Goal: Task Accomplishment & Management: Complete application form

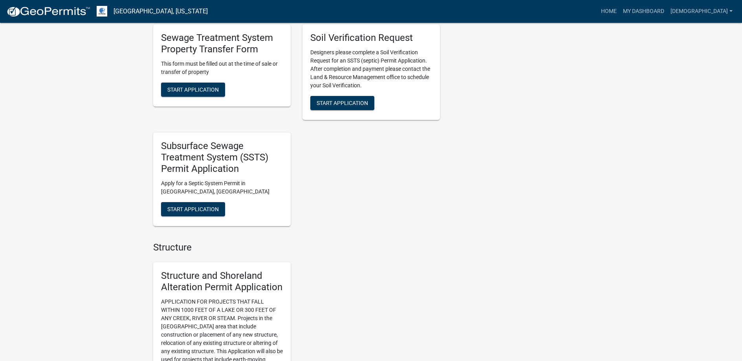
scroll to position [589, 0]
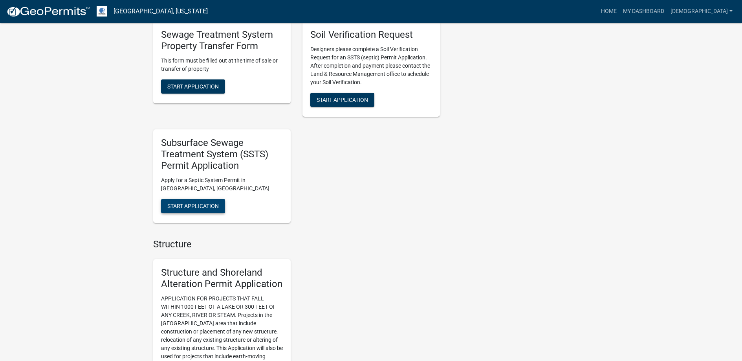
click at [198, 202] on span "Start Application" at bounding box center [192, 205] width 51 height 6
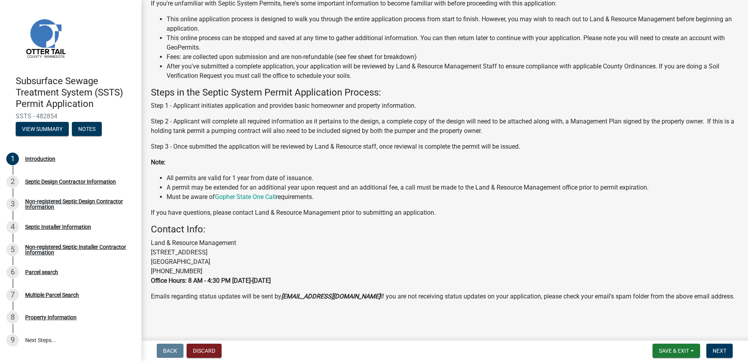
scroll to position [78, 0]
click at [718, 349] on span "Next" at bounding box center [720, 350] width 14 height 6
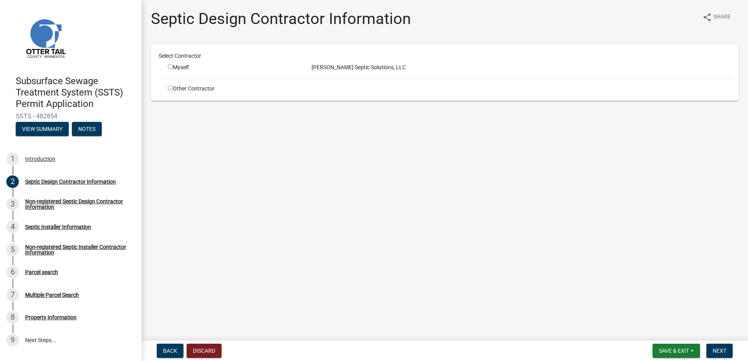
click at [171, 66] on input "radio" at bounding box center [170, 66] width 5 height 5
radio input "true"
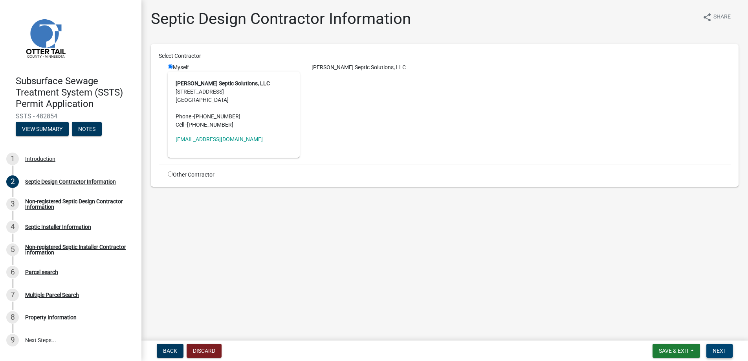
click at [721, 346] on button "Next" at bounding box center [719, 350] width 26 height 14
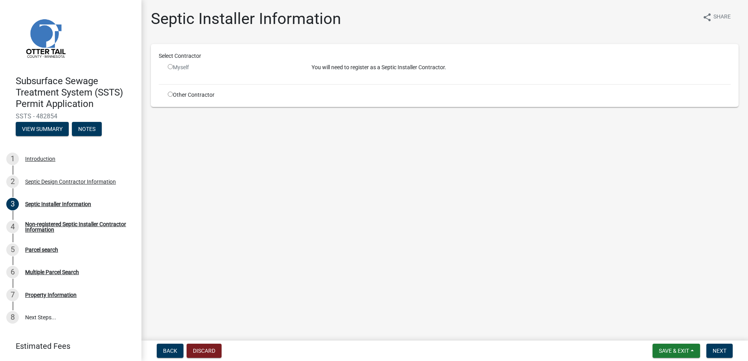
click at [169, 93] on input "radio" at bounding box center [170, 94] width 5 height 5
radio input "true"
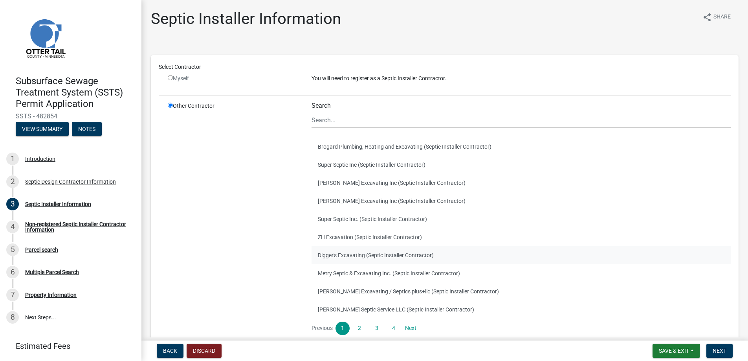
click at [349, 253] on button "Digger's Excavating (Septic Installer Contractor)" at bounding box center [521, 255] width 419 height 18
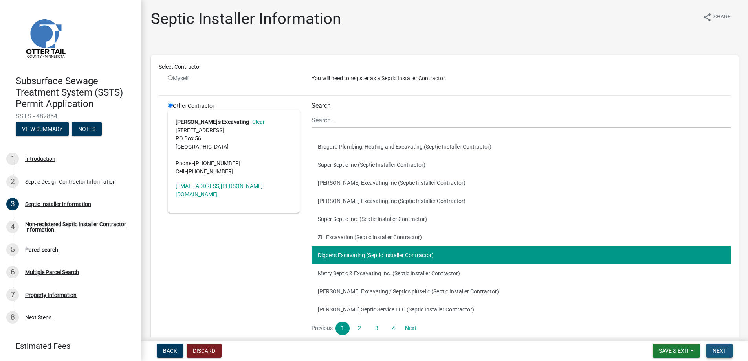
click at [717, 348] on span "Next" at bounding box center [720, 350] width 14 height 6
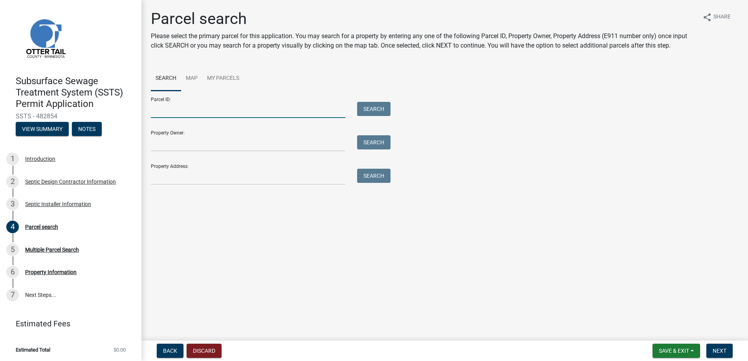
click at [161, 112] on input "Parcel ID:" at bounding box center [248, 110] width 194 height 16
type input "64000990089000"
click at [719, 349] on span "Next" at bounding box center [720, 350] width 14 height 6
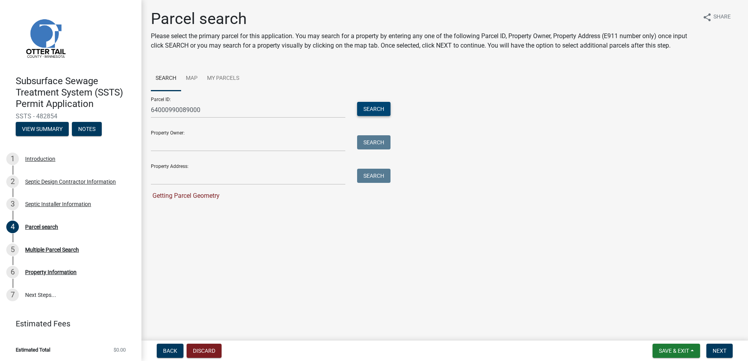
click at [363, 109] on button "Search" at bounding box center [373, 109] width 33 height 14
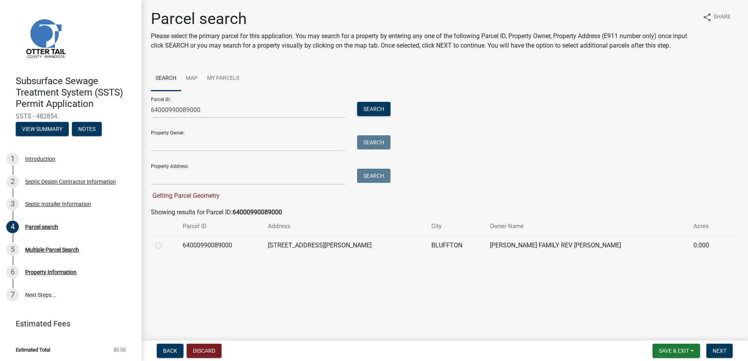
click at [165, 240] on label at bounding box center [165, 240] width 0 height 0
click at [165, 245] on input "radio" at bounding box center [167, 242] width 5 height 5
radio input "true"
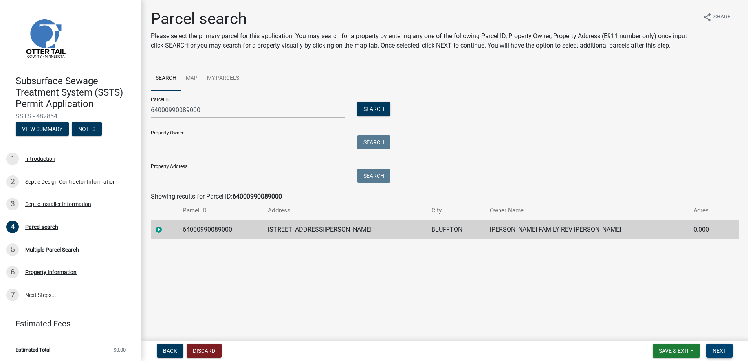
click at [719, 349] on span "Next" at bounding box center [720, 350] width 14 height 6
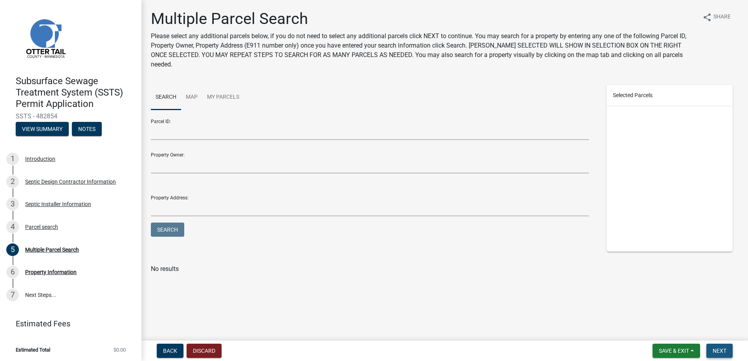
click at [719, 349] on span "Next" at bounding box center [720, 350] width 14 height 6
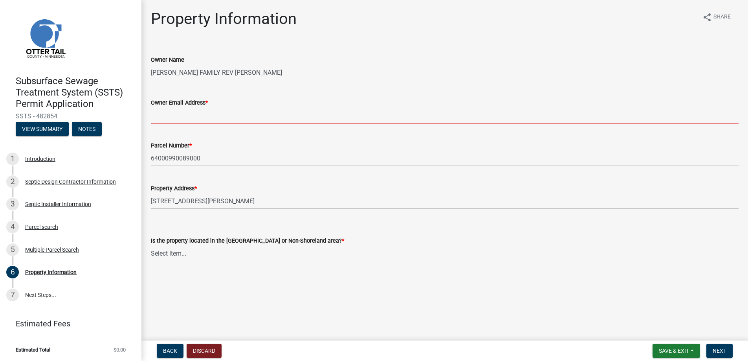
click at [166, 116] on input "Owner Email Address *" at bounding box center [445, 115] width 588 height 16
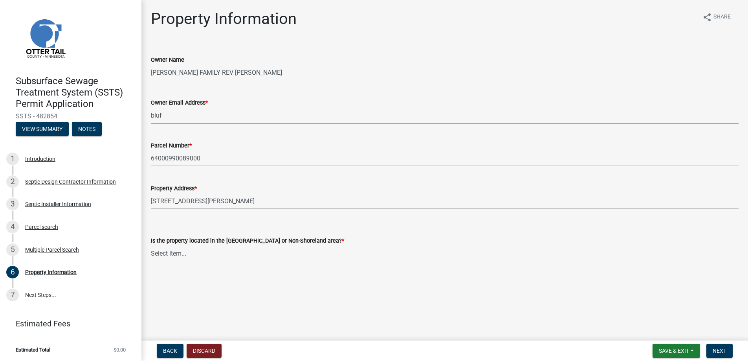
type input "blufhdwe@eot.com"
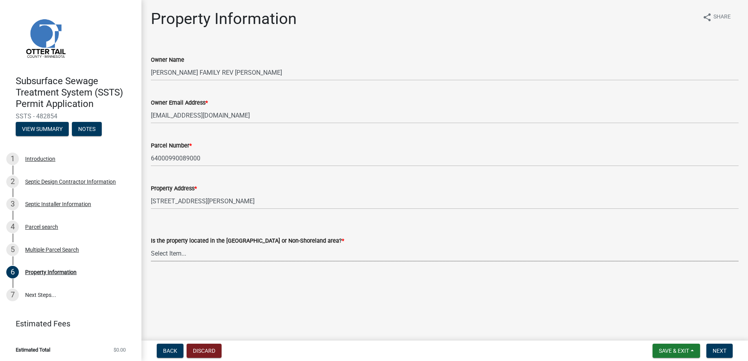
click at [165, 250] on select "Select Item... Shoreland Non-Shoreland" at bounding box center [445, 253] width 588 height 16
click at [151, 245] on select "Select Item... Shoreland Non-Shoreland" at bounding box center [445, 253] width 588 height 16
select select "5ed11e82-653f-4fcc-a472-8d95af57556c"
click at [720, 349] on span "Next" at bounding box center [720, 350] width 14 height 6
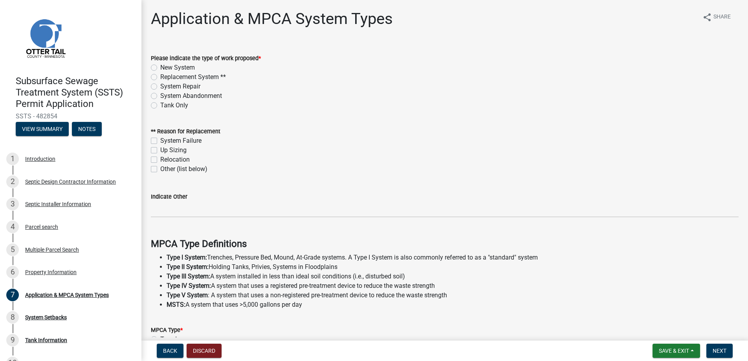
click at [160, 76] on label "Replacement System **" at bounding box center [193, 76] width 66 height 9
click at [160, 76] on input "Replacement System **" at bounding box center [162, 74] width 5 height 5
radio input "true"
click at [160, 148] on label "Up Sizing" at bounding box center [173, 149] width 26 height 9
click at [160, 148] on input "Up Sizing" at bounding box center [162, 147] width 5 height 5
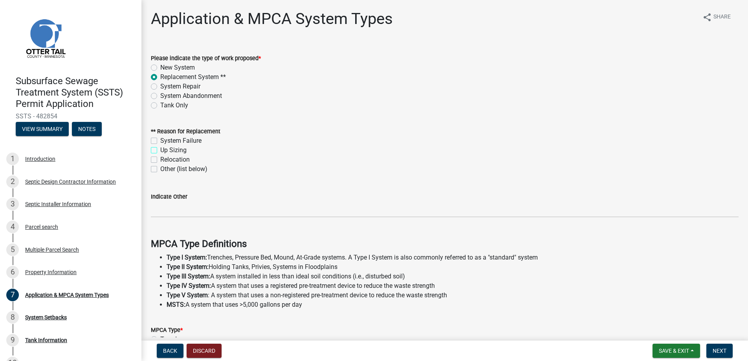
checkbox input "true"
checkbox input "false"
checkbox input "true"
checkbox input "false"
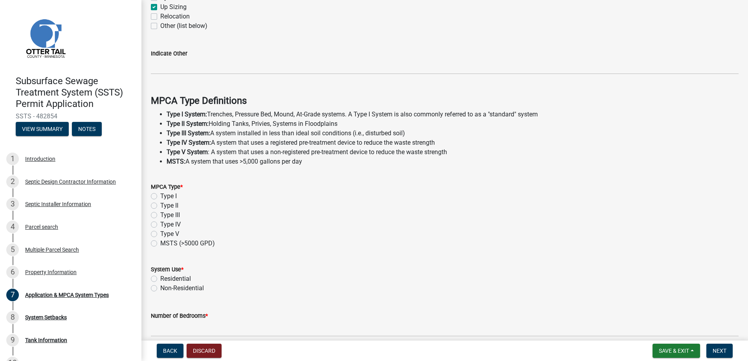
scroll to position [157, 0]
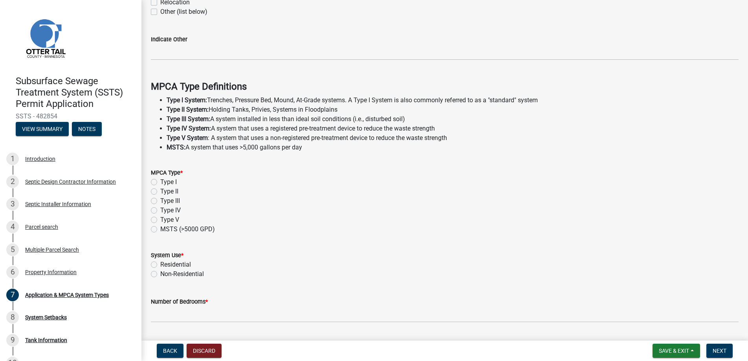
click at [160, 182] on label "Type I" at bounding box center [168, 181] width 17 height 9
click at [160, 182] on input "Type I" at bounding box center [162, 179] width 5 height 5
radio input "true"
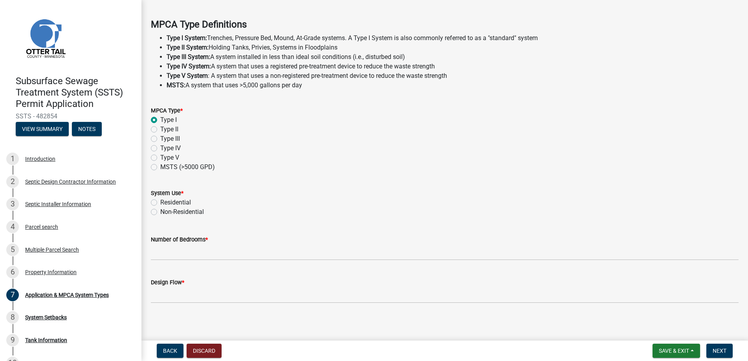
scroll to position [222, 0]
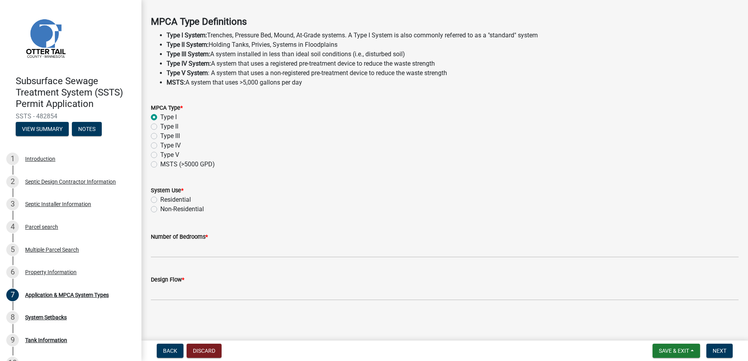
click at [160, 199] on label "Residential" at bounding box center [175, 199] width 31 height 9
click at [160, 199] on input "Residential" at bounding box center [162, 197] width 5 height 5
radio input "true"
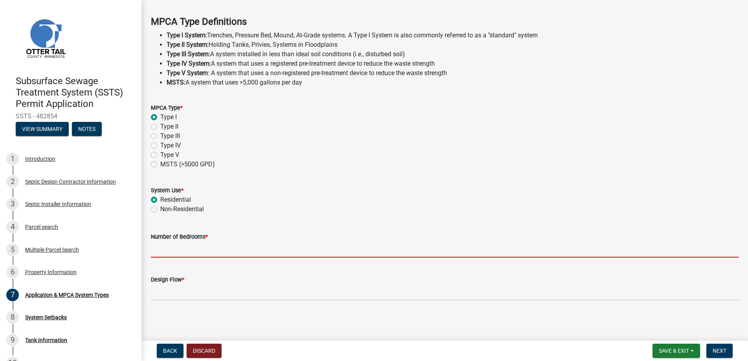
click at [168, 251] on input "Number of Bedrooms *" at bounding box center [445, 249] width 588 height 16
type input "4"
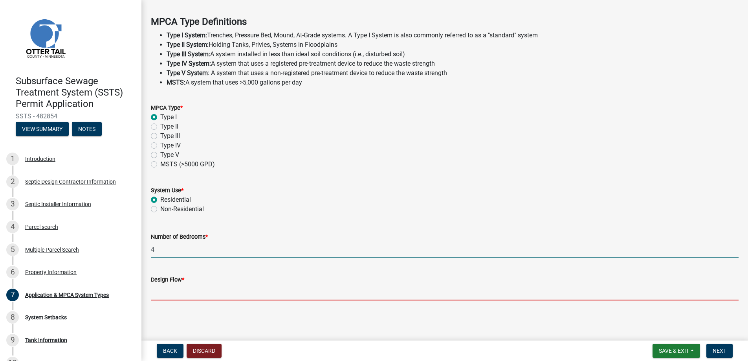
click at [174, 291] on input "Design Flow *" at bounding box center [445, 292] width 588 height 16
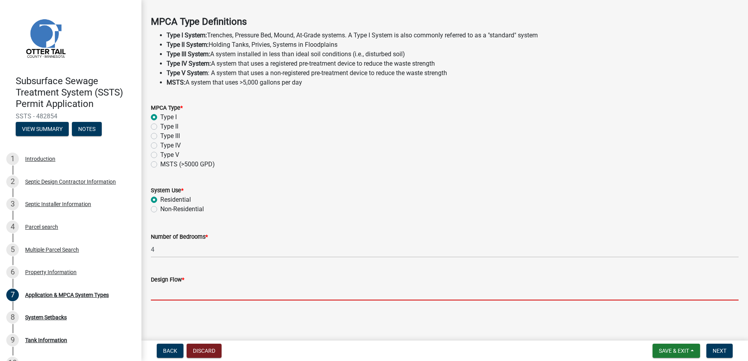
type input "600"
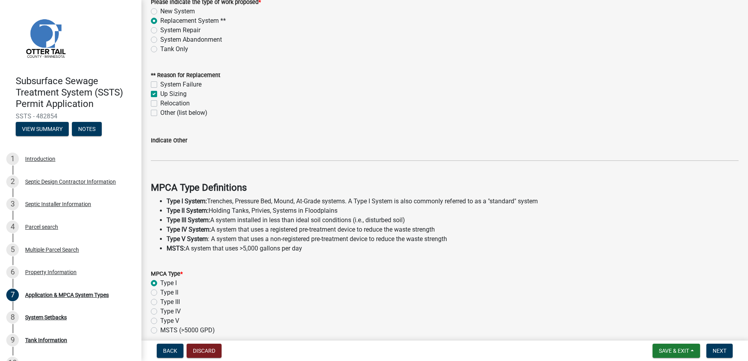
scroll to position [0, 0]
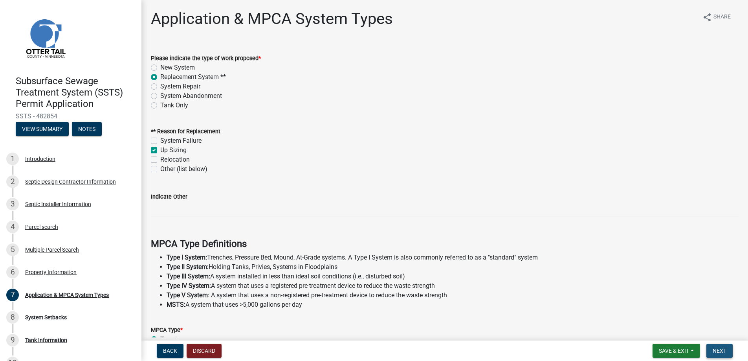
click at [722, 348] on span "Next" at bounding box center [720, 350] width 14 height 6
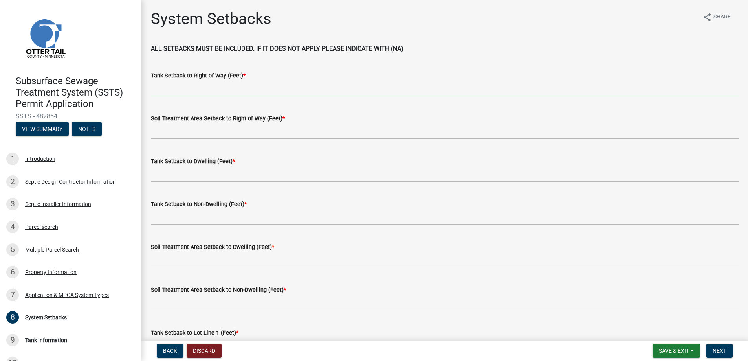
click at [170, 85] on input "Tank Setback to Right of Way (Feet) *" at bounding box center [445, 88] width 588 height 16
type input "+100"
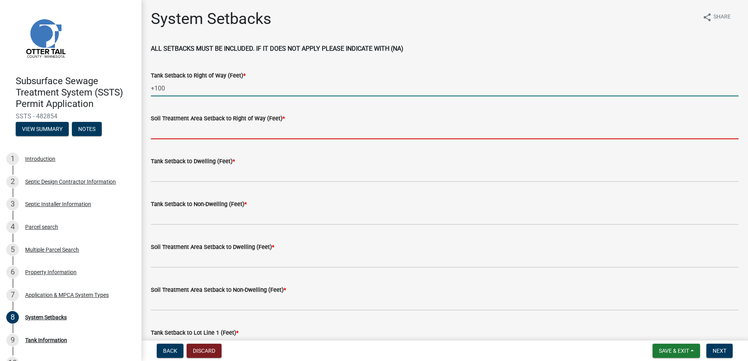
click at [179, 127] on input "Soil Treatment Area Setback to Right of Way (Feet) *" at bounding box center [445, 131] width 588 height 16
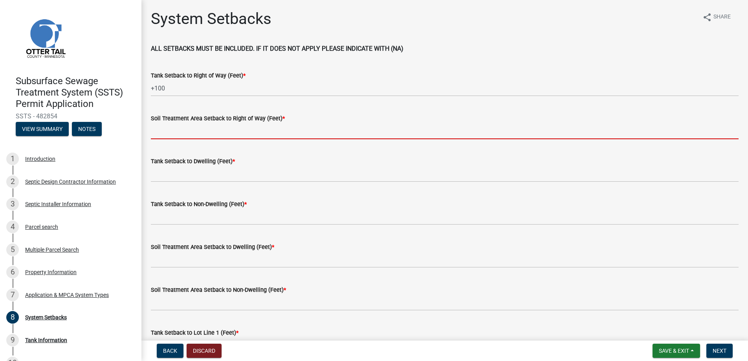
type input "+100"
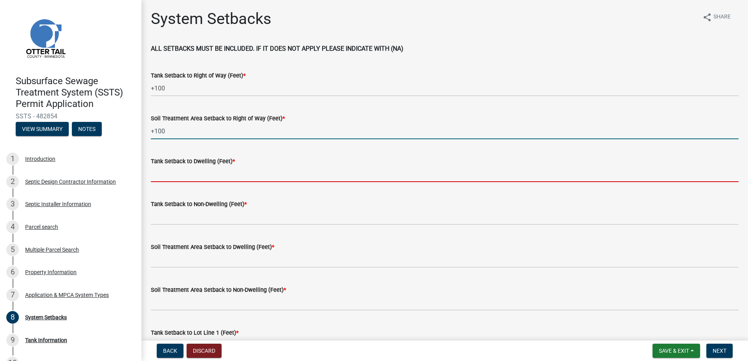
click at [178, 171] on input "Tank Setback to Dwelling (Feet) *" at bounding box center [445, 174] width 588 height 16
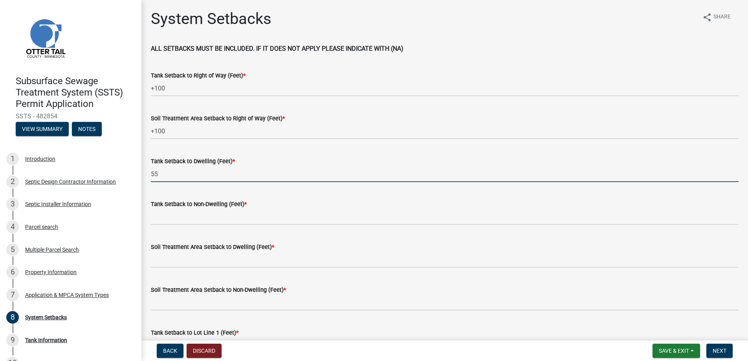
type input "55"
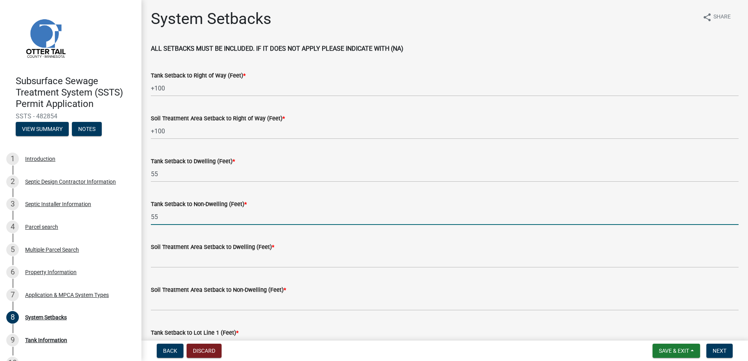
type input "55"
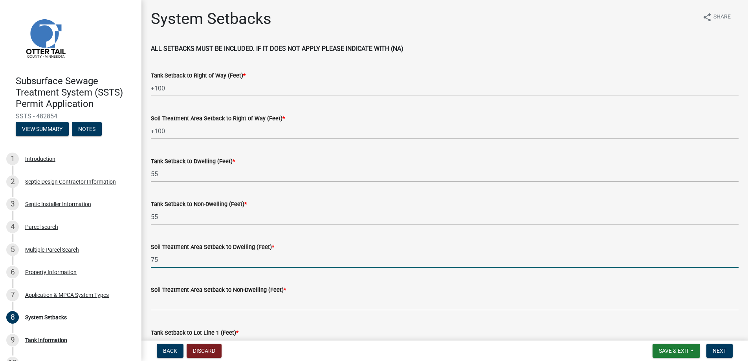
type input "75"
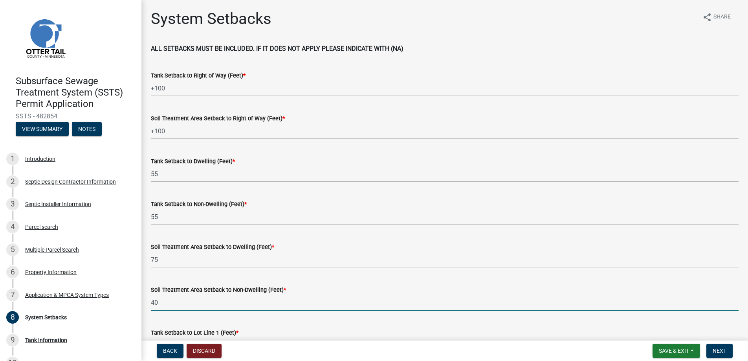
type input "40"
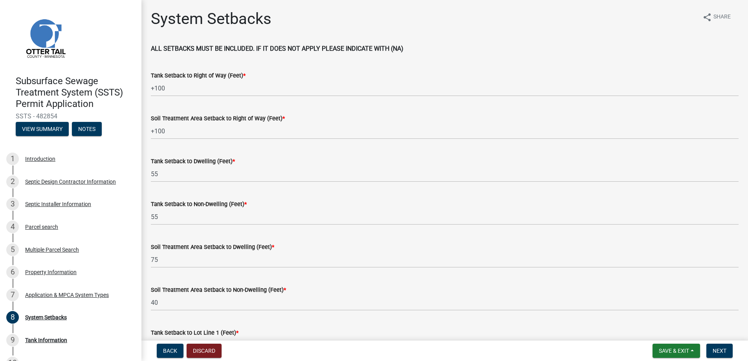
scroll to position [177, 0]
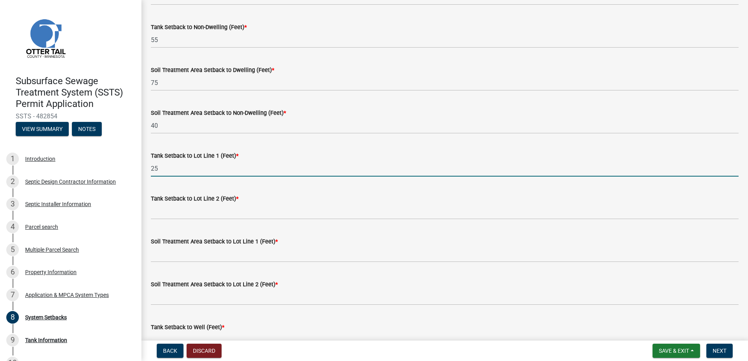
type input "25"
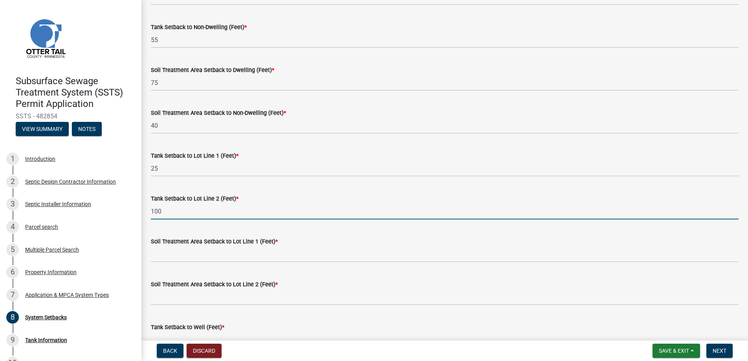
type input "100"
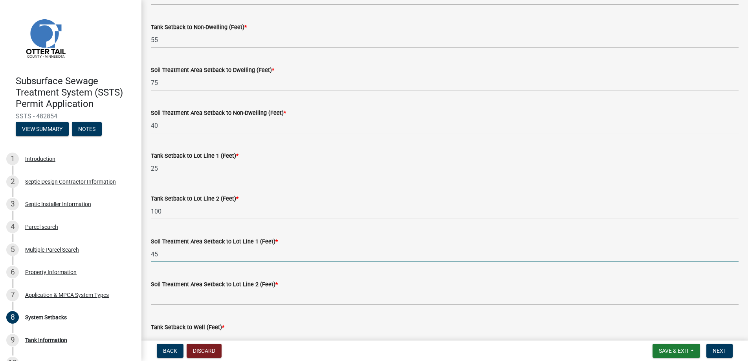
type input "45"
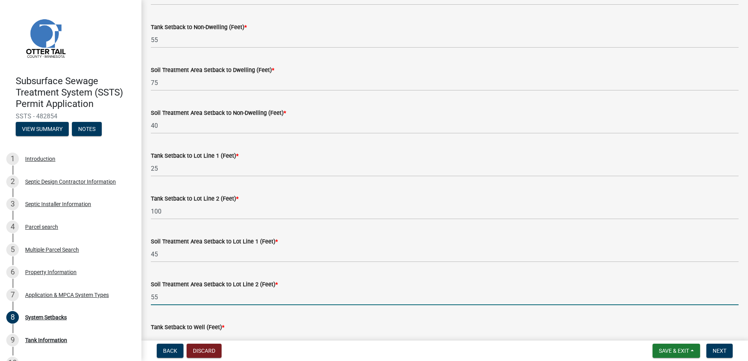
type input "55"
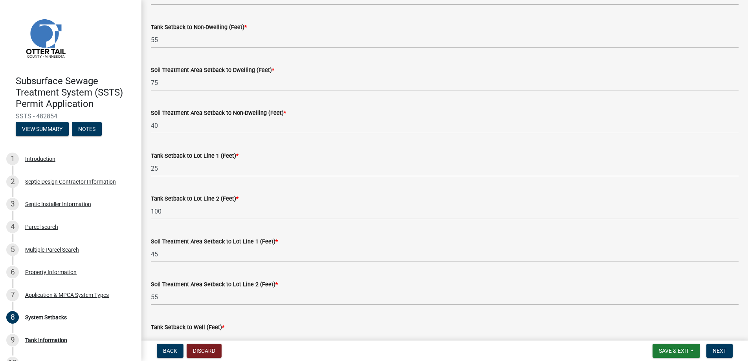
scroll to position [187, 0]
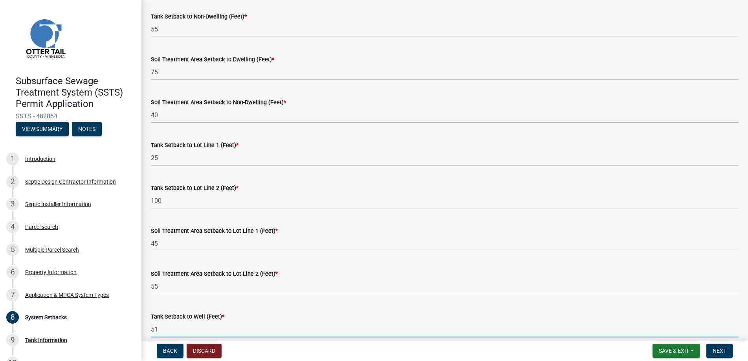
type input "51"
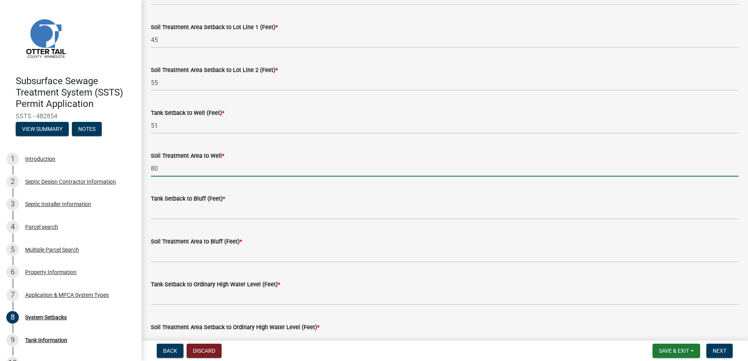
type input "80"
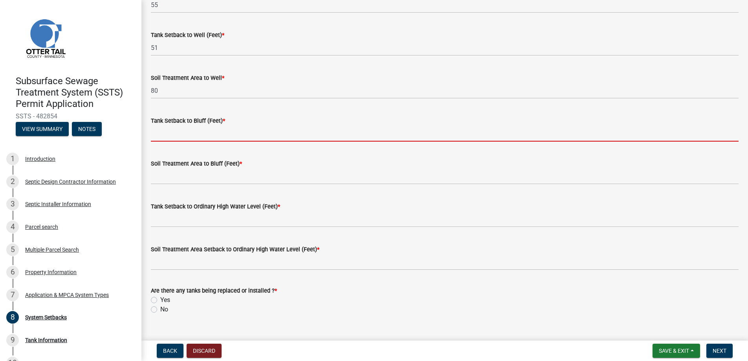
scroll to position [483, 0]
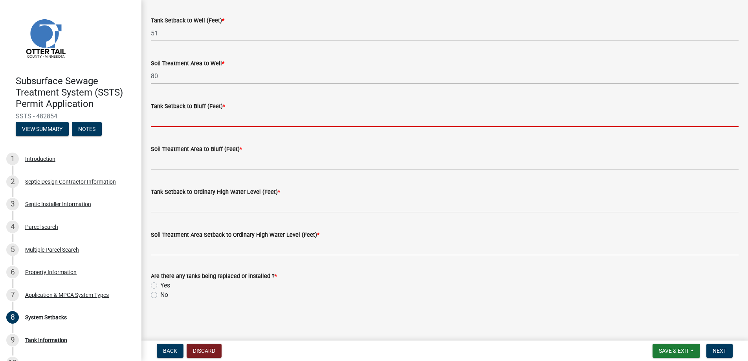
click at [193, 114] on input "Tank Setback to Bluff (Feet) *" at bounding box center [445, 119] width 588 height 16
type input "na"
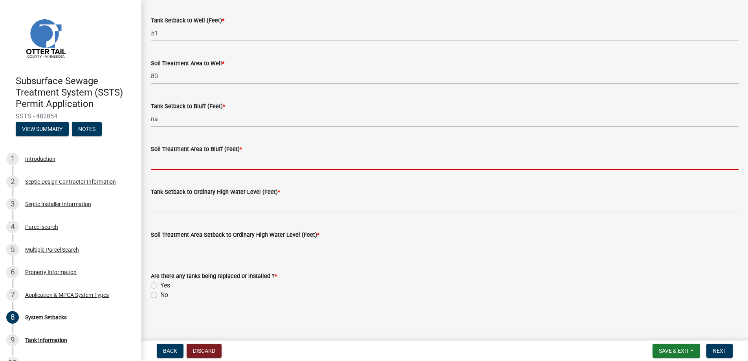
click at [188, 160] on input "Soil Treatment Area to Bluff (Feet) *" at bounding box center [445, 162] width 588 height 16
type input "na"
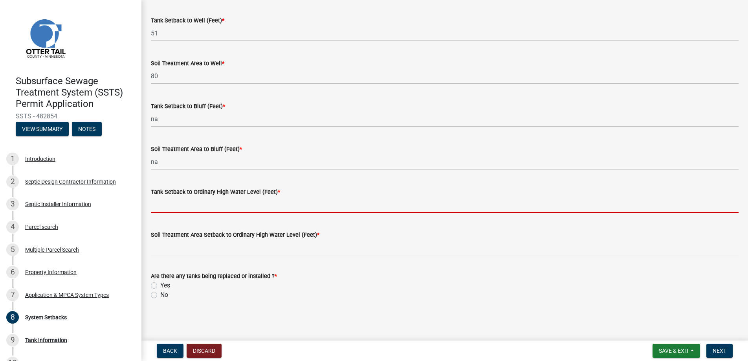
drag, startPoint x: 187, startPoint y: 201, endPoint x: 190, endPoint y: 205, distance: 5.6
click at [187, 201] on input "Tank Setback to Ordinary High Water Level (Feet) *" at bounding box center [445, 204] width 588 height 16
type input "na"
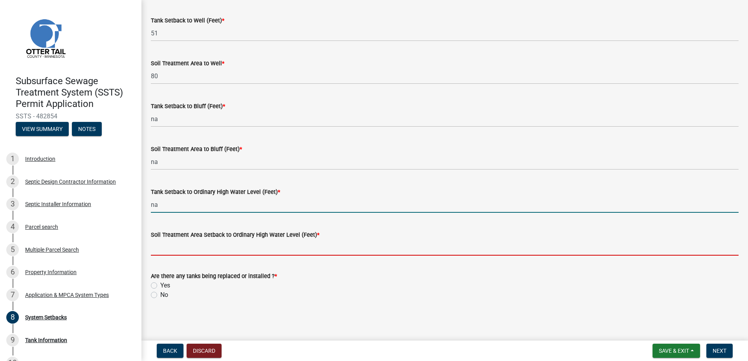
click at [188, 245] on input "Soil Treatment Area Setback to Ordinary High Water Level (Feet) *" at bounding box center [445, 247] width 588 height 16
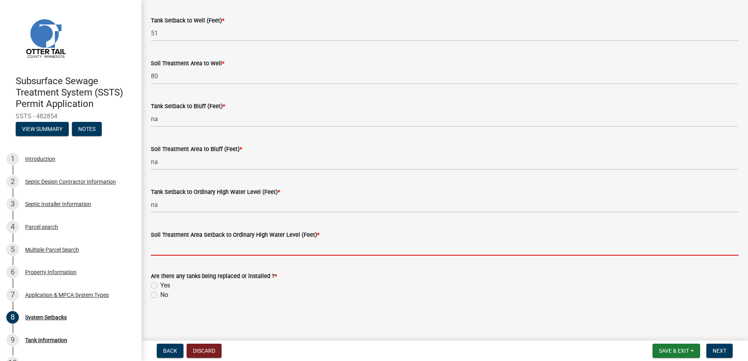
type input "na"
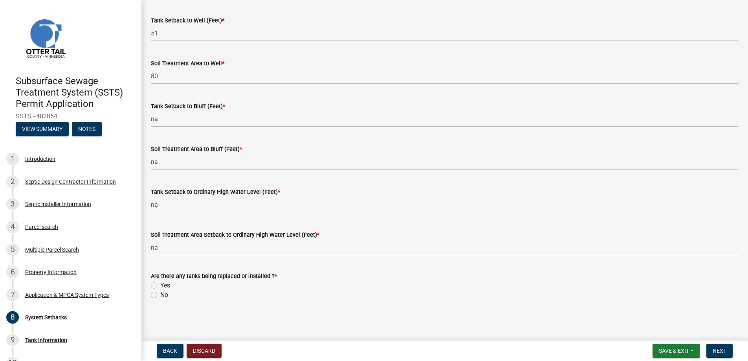
click at [160, 293] on label "No" at bounding box center [164, 294] width 8 height 9
click at [160, 293] on input "No" at bounding box center [162, 292] width 5 height 5
radio input "true"
click at [714, 347] on button "Next" at bounding box center [719, 350] width 26 height 14
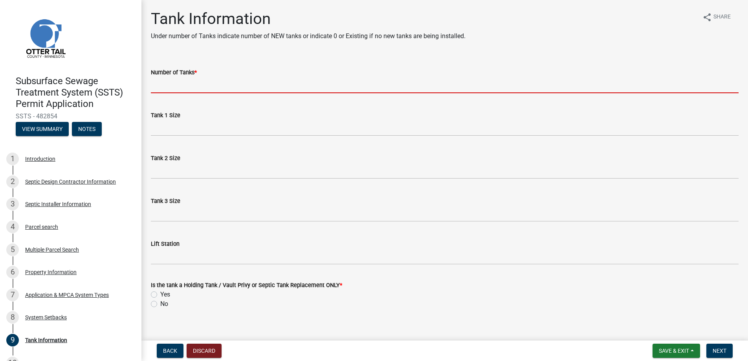
click at [171, 81] on input "Number of Tanks *" at bounding box center [445, 85] width 588 height 16
type input "0"
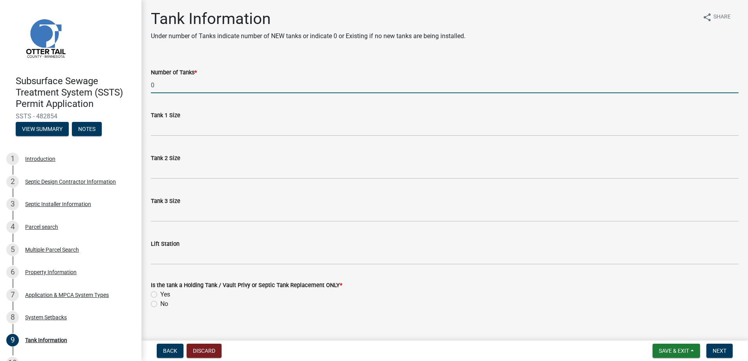
click at [160, 303] on label "No" at bounding box center [164, 303] width 8 height 9
click at [160, 303] on input "No" at bounding box center [162, 301] width 5 height 5
radio input "true"
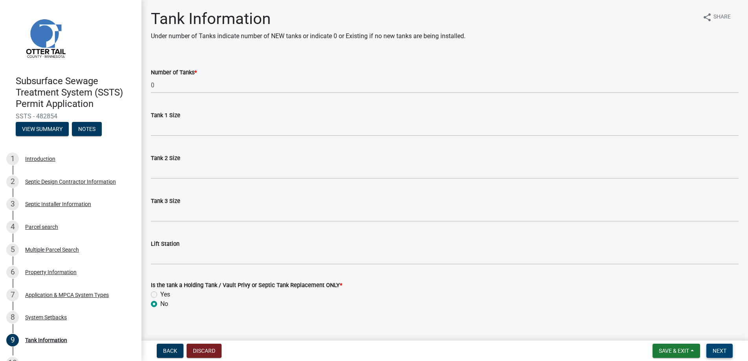
click at [721, 349] on span "Next" at bounding box center [720, 350] width 14 height 6
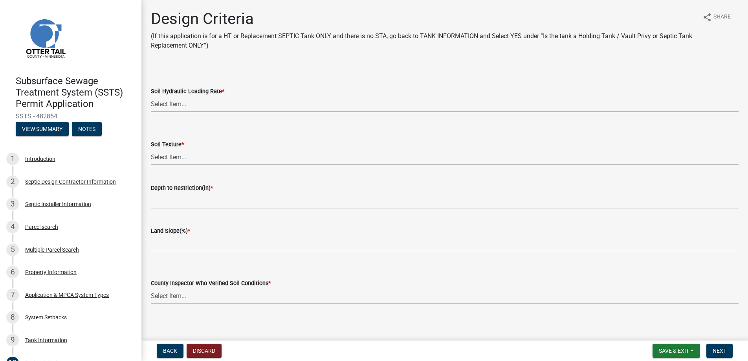
click at [162, 100] on select "Select Item... 1.6 gpd/ft2 1.2 gpd/ft2 1.0 gpd/ft2 0.87 gpd/ft2 0.78 gpd/ft2 0.…" at bounding box center [445, 104] width 588 height 16
click at [151, 96] on select "Select Item... 1.6 gpd/ft2 1.2 gpd/ft2 1.0 gpd/ft2 0.87 gpd/ft2 0.78 gpd/ft2 0.…" at bounding box center [445, 104] width 588 height 16
select select "b8a1b220-aca7-4670-a1f5-0f0b15eabd52"
click at [174, 154] on select "Select Item... Coarse Sand (COS) Sand (S) Fine Sand (FS) Very Fine Sand (VFS) L…" at bounding box center [445, 157] width 588 height 16
click at [151, 149] on select "Select Item... Coarse Sand (COS) Sand (S) Fine Sand (FS) Very Fine Sand (VFS) L…" at bounding box center [445, 157] width 588 height 16
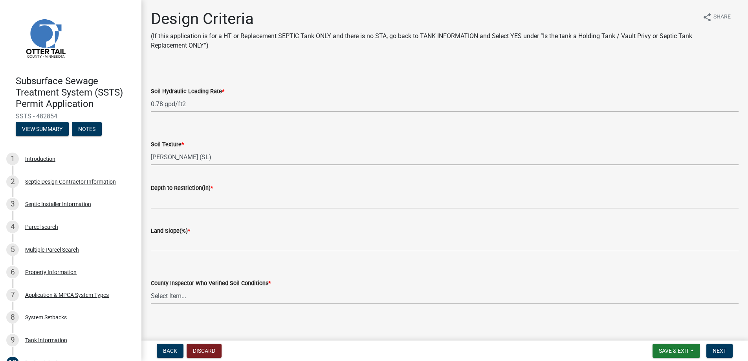
select select "70eb23f8-102f-4072-81d7-b3b0dd1c94c8"
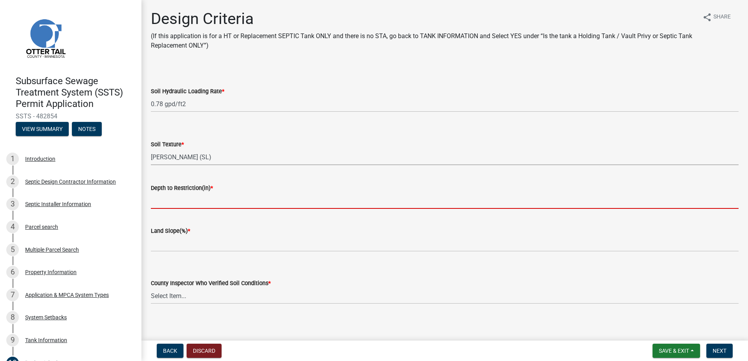
click at [179, 196] on input "Depth to Restriction(in) *" at bounding box center [445, 201] width 588 height 16
type input "12"
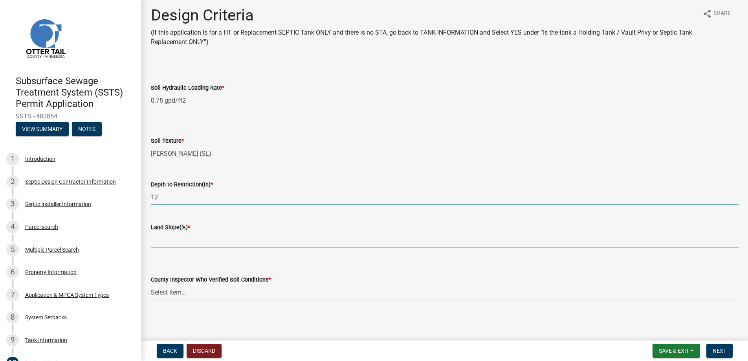
scroll to position [4, 0]
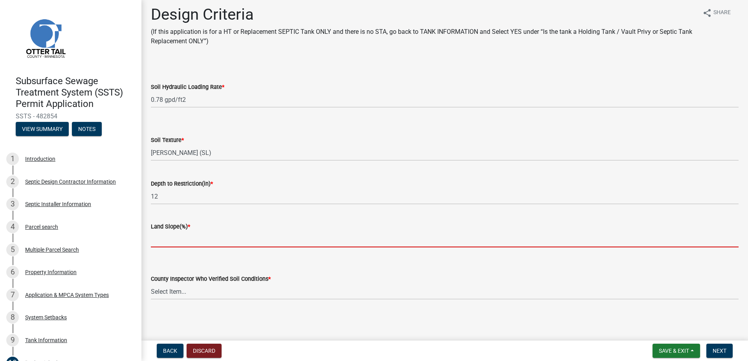
click at [170, 237] on input "Land Slope(%) *" at bounding box center [445, 239] width 588 height 16
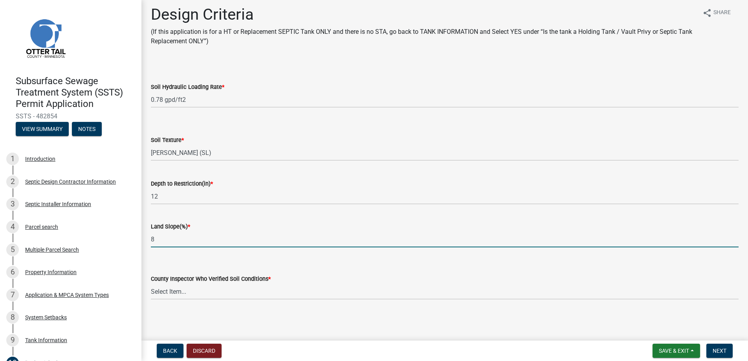
type input "8"
click at [168, 291] on select "Select Item... Alexis Newark Andrea Perales Brittany Tollefson Chris LeClair Co…" at bounding box center [445, 291] width 588 height 16
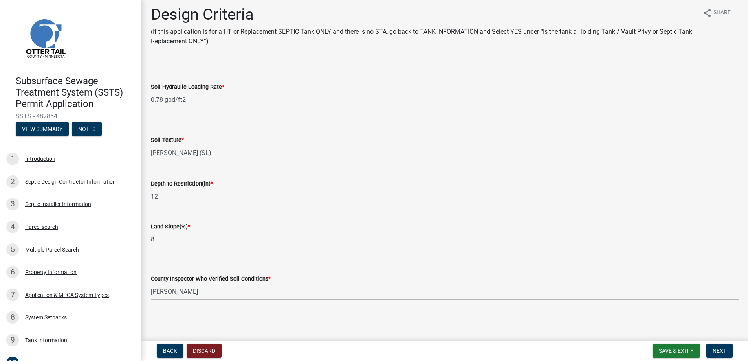
click at [151, 283] on select "Select Item... Alexis Newark Andrea Perales Brittany Tollefson Chris LeClair Co…" at bounding box center [445, 291] width 588 height 16
select select "14354fbd-e666-4c9c-b77c-8c181d233a28"
click at [716, 349] on span "Next" at bounding box center [720, 350] width 14 height 6
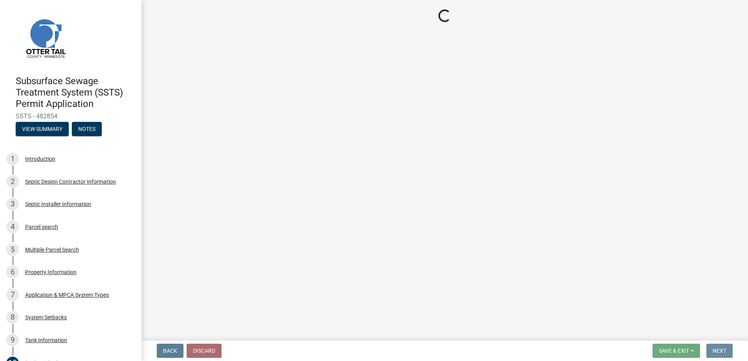
scroll to position [0, 0]
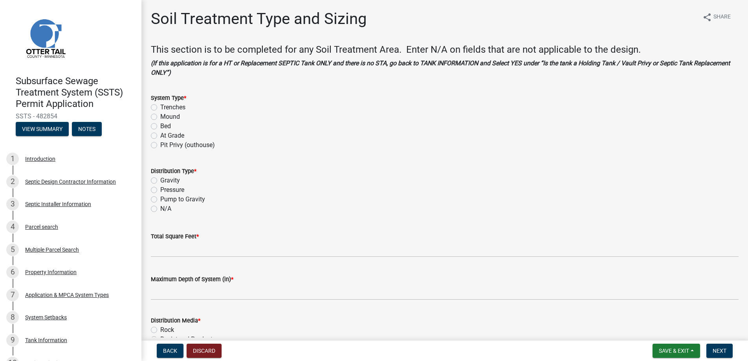
click at [160, 116] on label "Mound" at bounding box center [170, 116] width 20 height 9
click at [160, 116] on input "Mound" at bounding box center [162, 114] width 5 height 5
radio input "true"
click at [160, 188] on label "Pressure" at bounding box center [172, 189] width 24 height 9
click at [160, 188] on input "Pressure" at bounding box center [162, 187] width 5 height 5
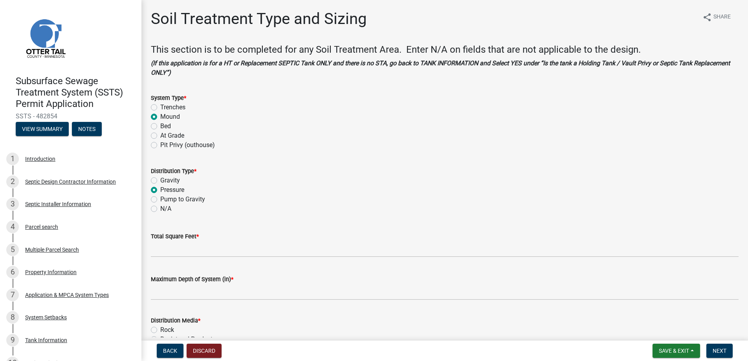
radio input "true"
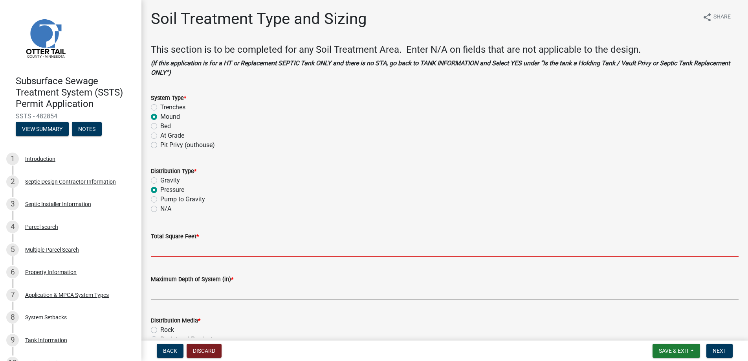
click at [167, 247] on input "Total Square Feet *" at bounding box center [445, 249] width 588 height 16
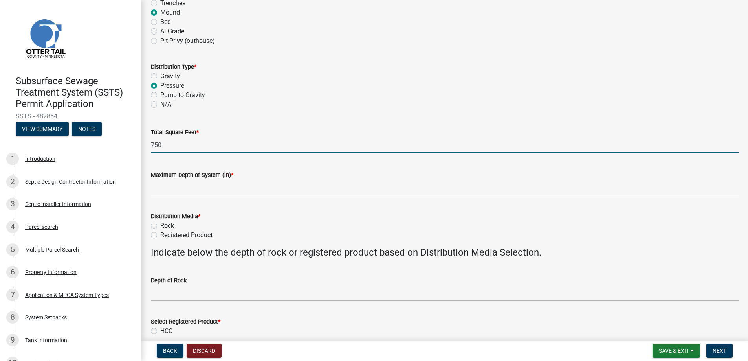
scroll to position [118, 0]
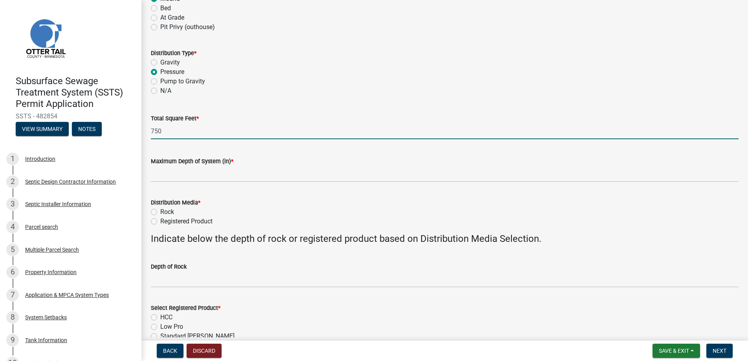
type input "750"
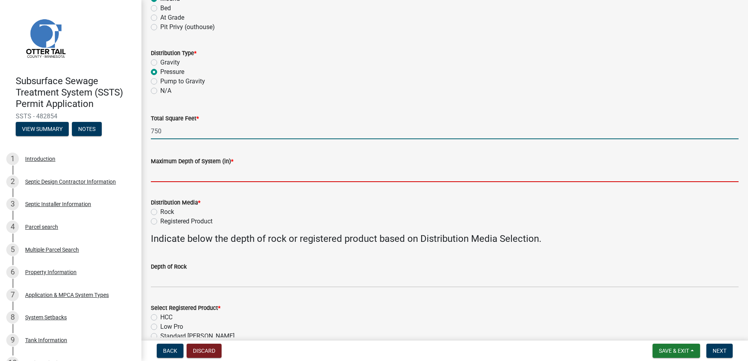
click at [171, 172] on input "Maximum Depth of System (in) *" at bounding box center [445, 174] width 588 height 16
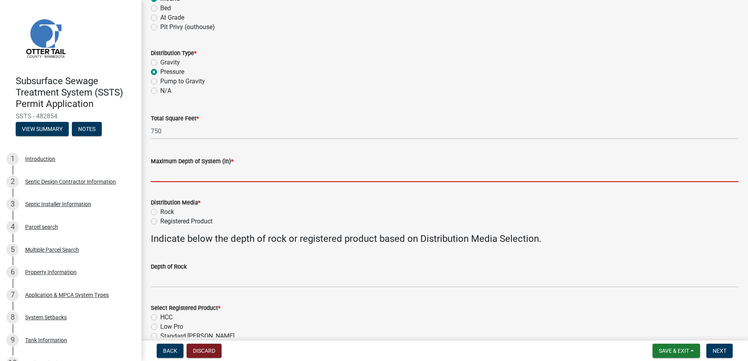
type input "0"
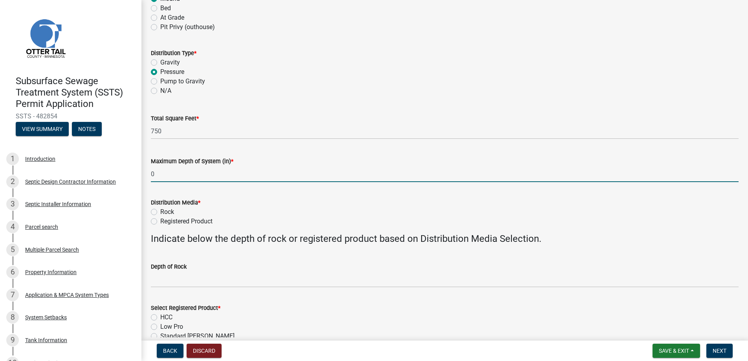
click at [160, 210] on label "Rock" at bounding box center [167, 211] width 14 height 9
click at [160, 210] on input "Rock" at bounding box center [162, 209] width 5 height 5
radio input "true"
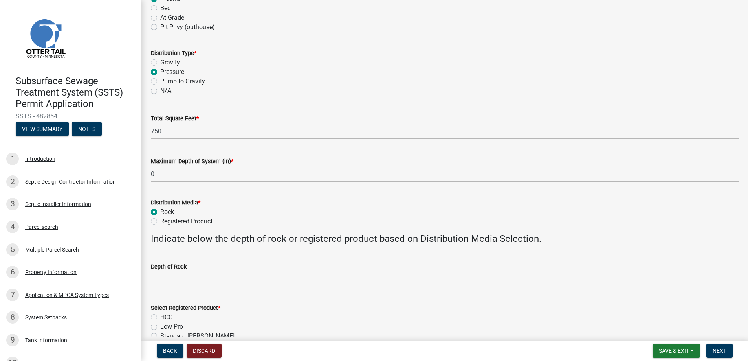
click at [167, 277] on input "Depth of Rock" at bounding box center [445, 279] width 588 height 16
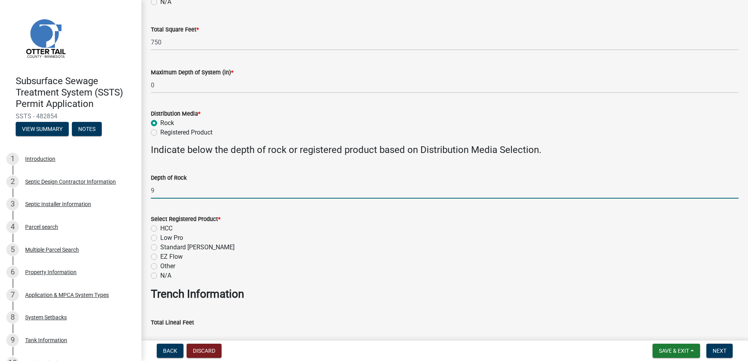
scroll to position [275, 0]
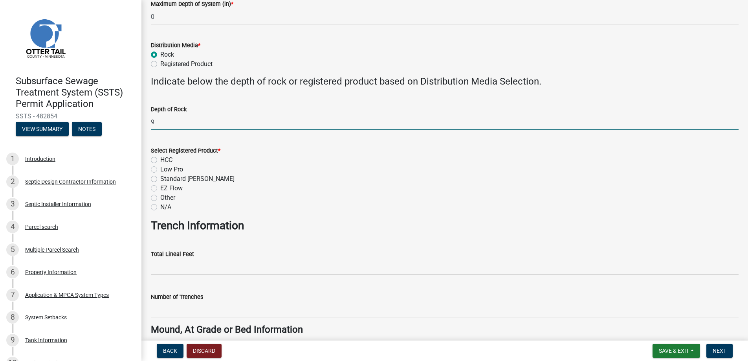
type input "9"
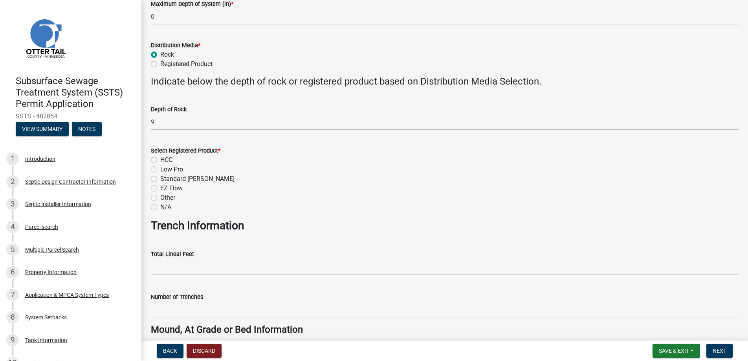
click at [160, 208] on label "N/A" at bounding box center [165, 206] width 11 height 9
click at [160, 207] on input "N/A" at bounding box center [162, 204] width 5 height 5
radio input "true"
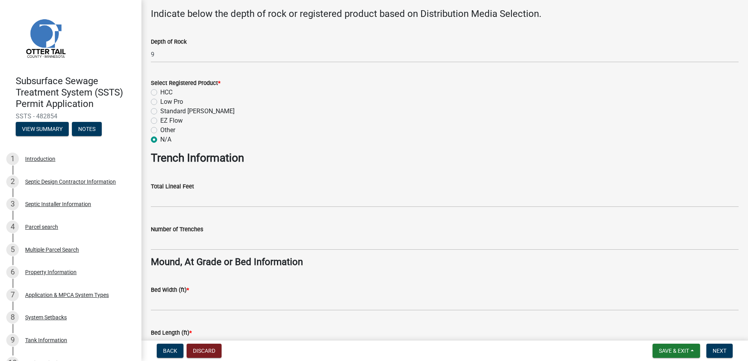
scroll to position [432, 0]
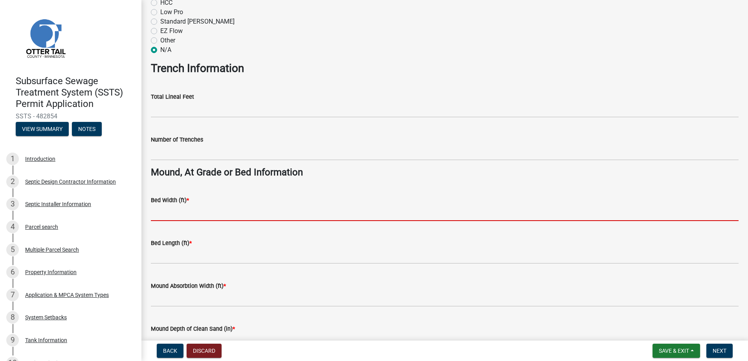
click at [169, 213] on input "Bed Width (ft) *" at bounding box center [445, 213] width 588 height 16
type input "10"
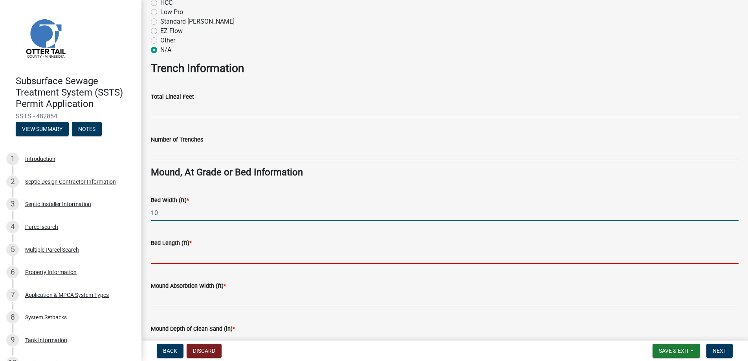
drag, startPoint x: 174, startPoint y: 254, endPoint x: 179, endPoint y: 262, distance: 8.6
click at [174, 254] on input "Bed Length (ft) *" at bounding box center [445, 256] width 588 height 16
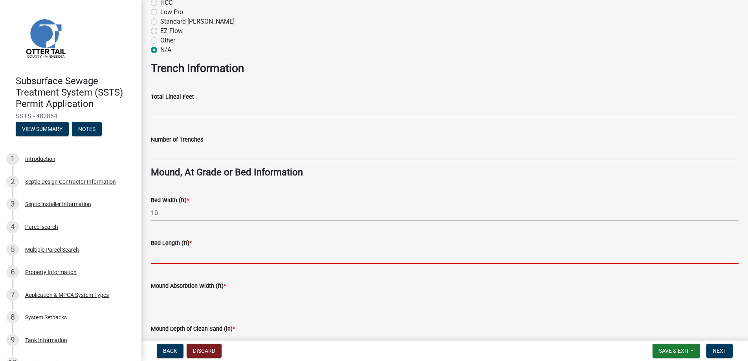
type input "50"
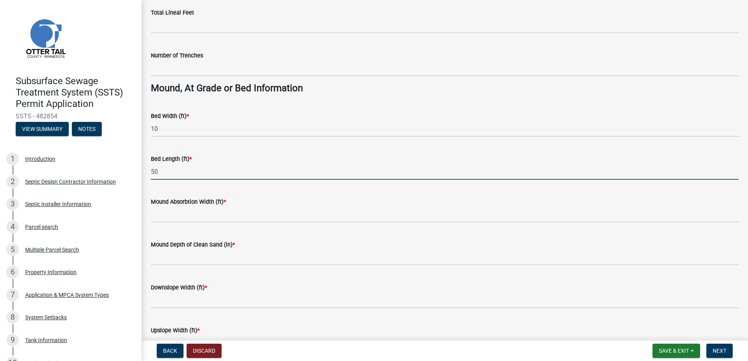
scroll to position [567, 0]
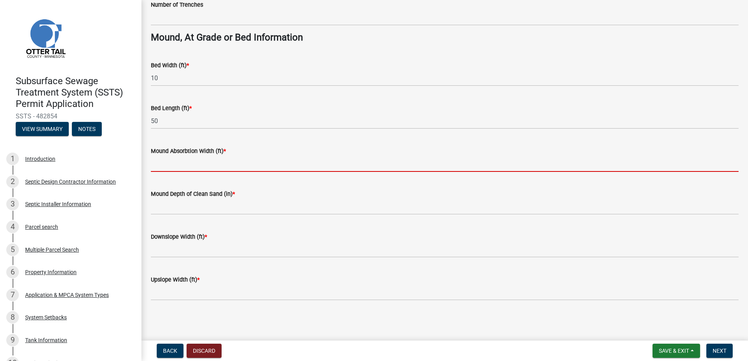
click at [180, 163] on input "Mound Absorbtion Width (ft) *" at bounding box center [445, 164] width 588 height 16
type input "15"
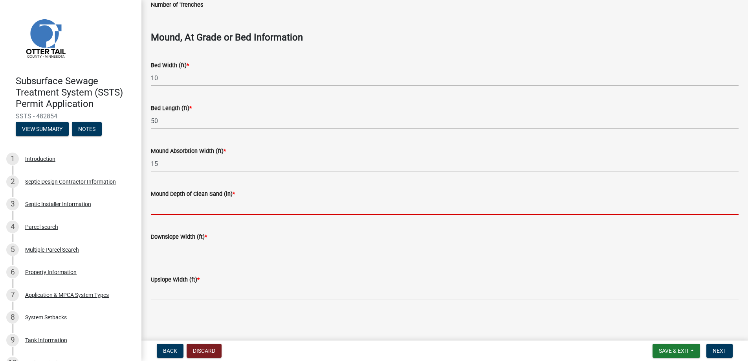
click at [172, 207] on input "Mound Depth of Clean Sand (in) *" at bounding box center [445, 206] width 588 height 16
type input "24"
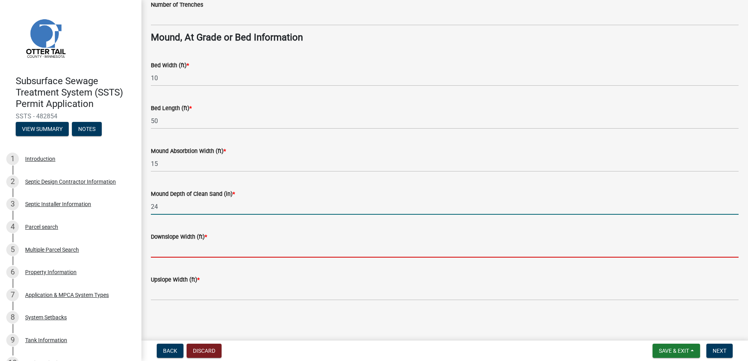
click at [166, 246] on input "Downslope Width (ft) *" at bounding box center [445, 249] width 588 height 16
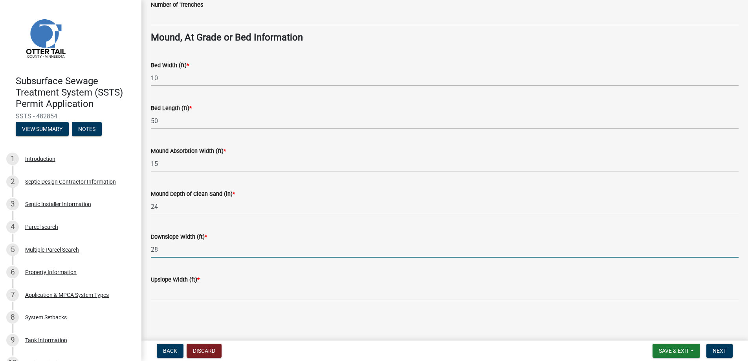
type input "28"
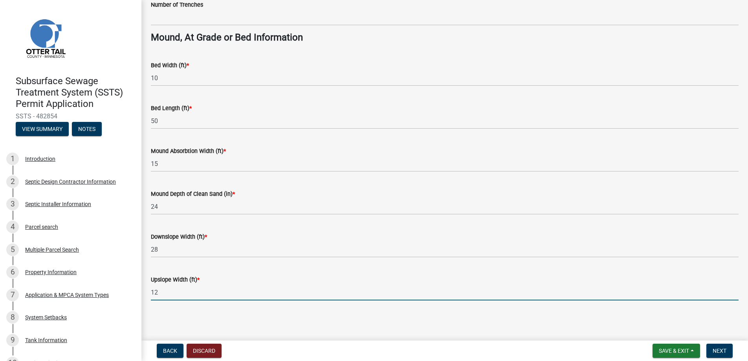
type input "12"
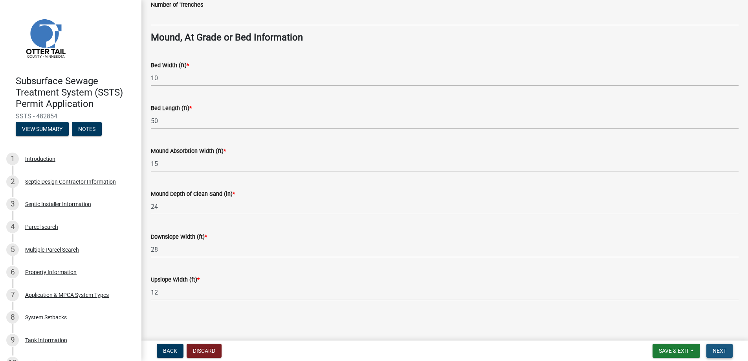
click at [717, 346] on button "Next" at bounding box center [719, 350] width 26 height 14
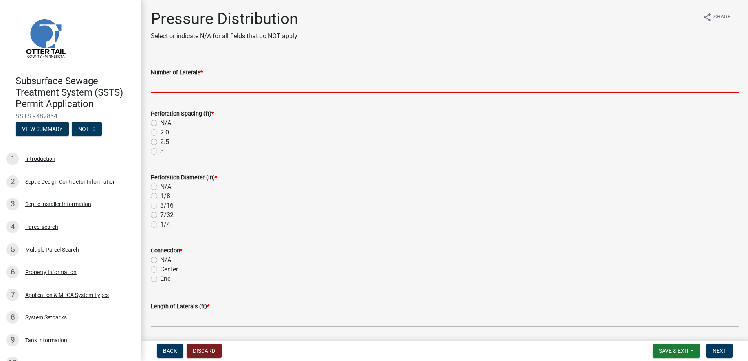
click at [172, 83] on input "Number of Laterals *" at bounding box center [445, 85] width 588 height 16
type input "3"
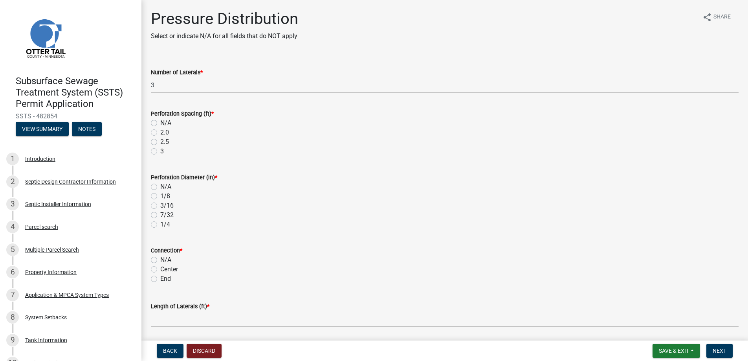
click at [160, 149] on label "3" at bounding box center [162, 151] width 4 height 9
click at [160, 149] on input "3" at bounding box center [162, 149] width 5 height 5
radio input "true"
click at [160, 225] on label "1/4" at bounding box center [165, 224] width 10 height 9
click at [160, 225] on input "1/4" at bounding box center [162, 222] width 5 height 5
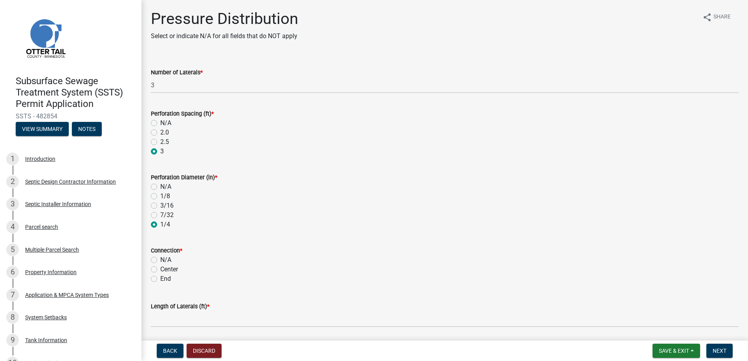
radio input "true"
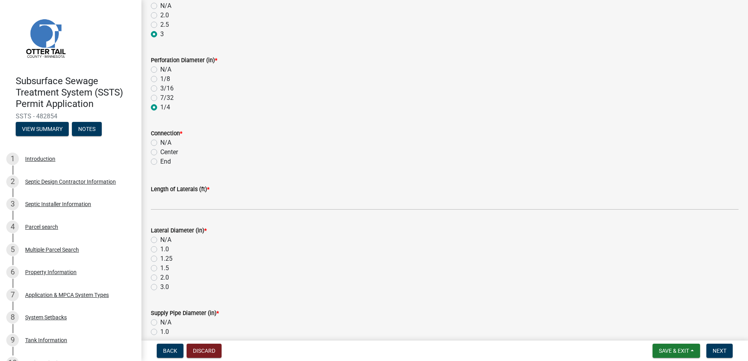
scroll to position [118, 0]
click at [160, 160] on label "End" at bounding box center [165, 160] width 11 height 9
click at [160, 160] on input "End" at bounding box center [162, 158] width 5 height 5
radio input "true"
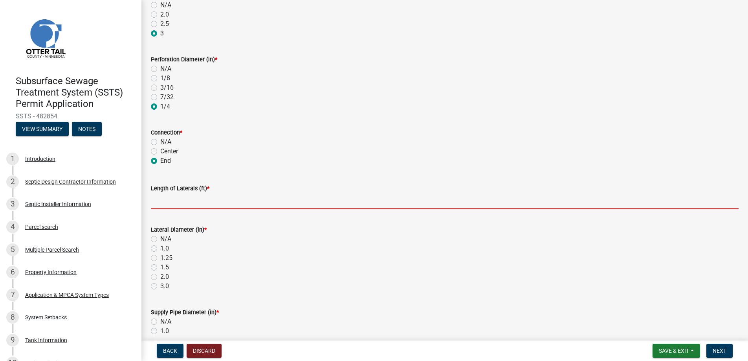
click at [168, 202] on input "Length of Laterals (ft) *" at bounding box center [445, 201] width 588 height 16
type input "48"
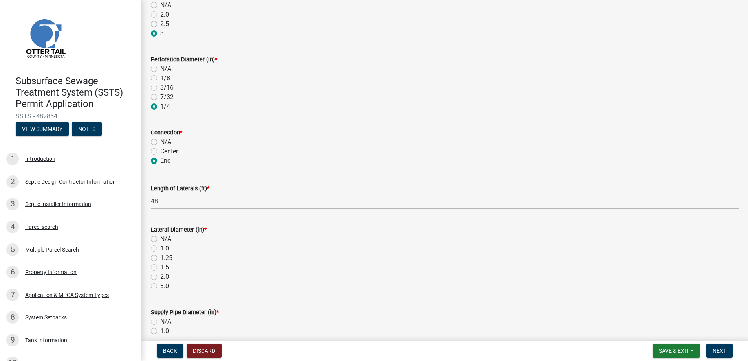
click at [160, 276] on label "2.0" at bounding box center [164, 276] width 9 height 9
click at [160, 276] on input "2.0" at bounding box center [162, 274] width 5 height 5
radio input "true"
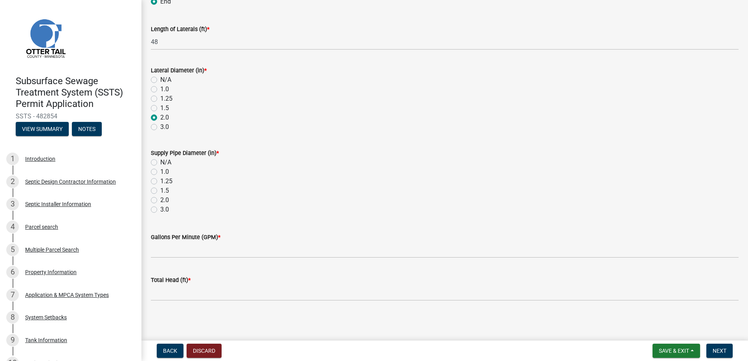
scroll to position [277, 0]
click at [160, 198] on label "2.0" at bounding box center [164, 199] width 9 height 9
click at [160, 198] on input "2.0" at bounding box center [162, 197] width 5 height 5
radio input "true"
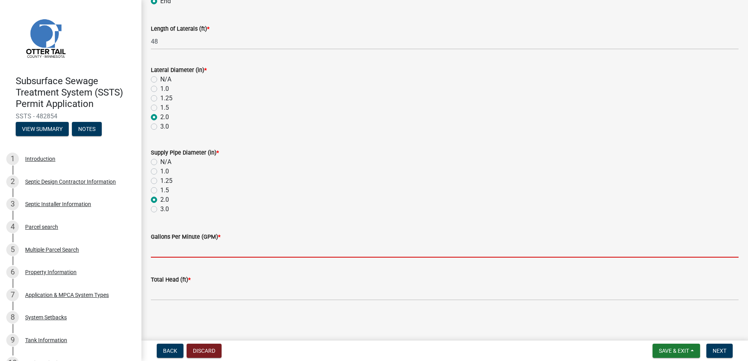
click at [171, 246] on input "Gallons Per Minute (GPM) *" at bounding box center [445, 249] width 588 height 16
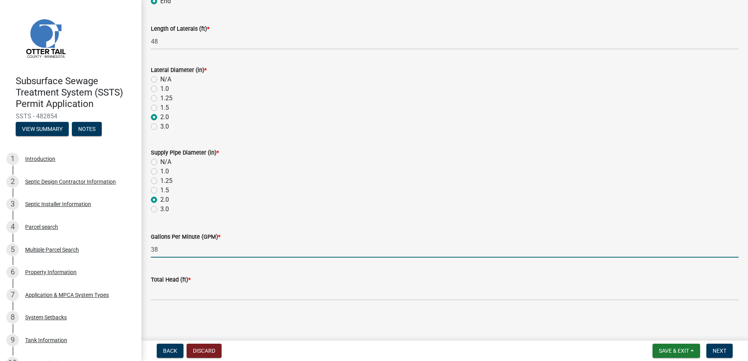
type input "38"
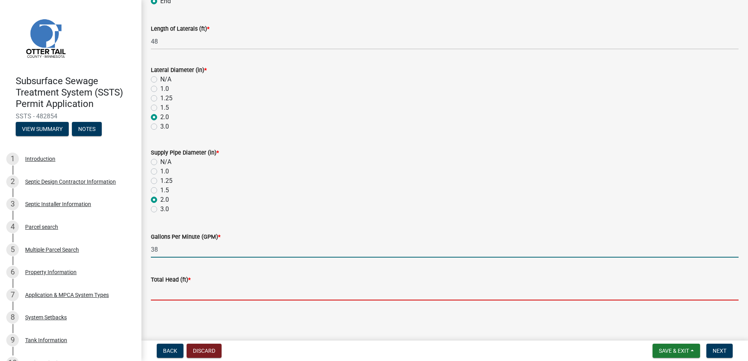
click at [164, 289] on input "Total Head (ft) *" at bounding box center [445, 292] width 588 height 16
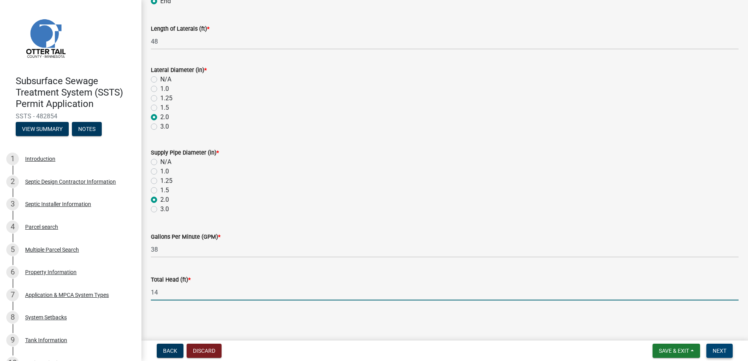
type input "14"
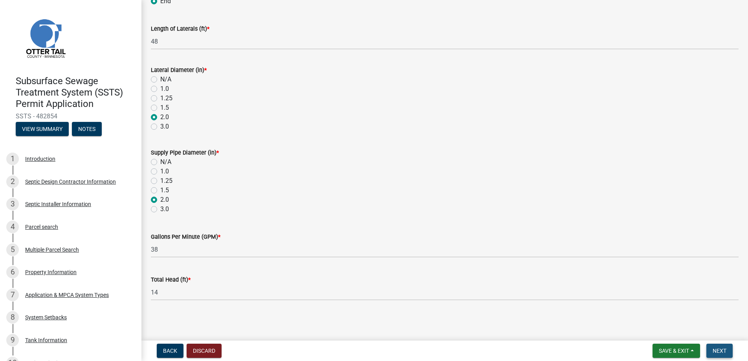
click at [719, 349] on span "Next" at bounding box center [720, 350] width 14 height 6
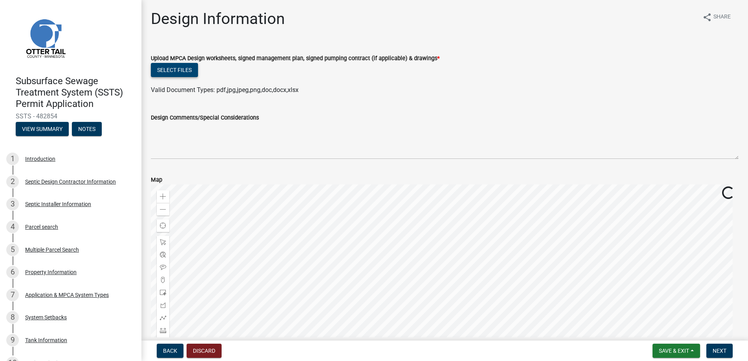
click at [174, 68] on button "Select files" at bounding box center [174, 70] width 47 height 14
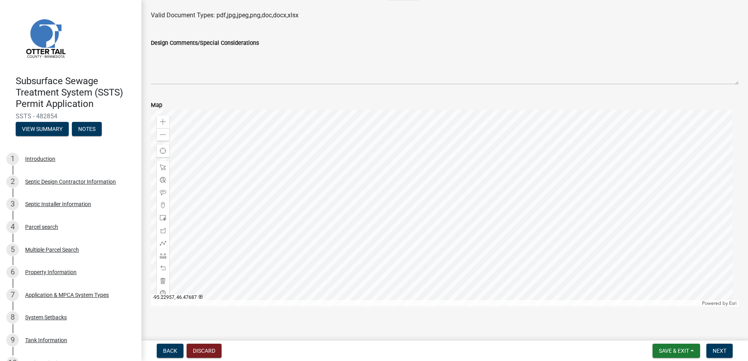
scroll to position [282, 0]
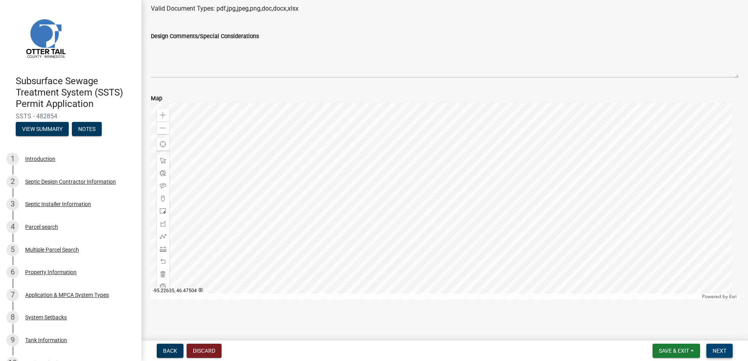
click at [718, 349] on span "Next" at bounding box center [720, 350] width 14 height 6
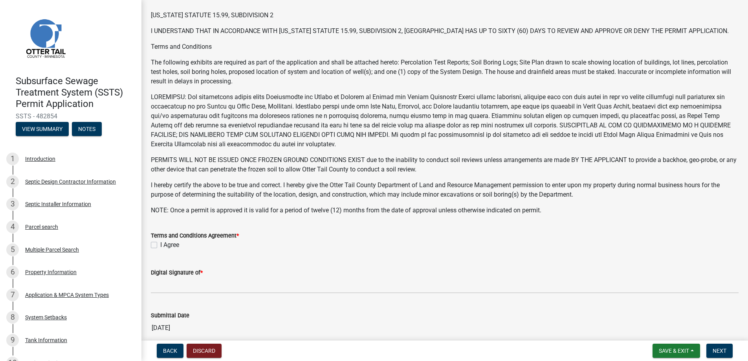
scroll to position [153, 0]
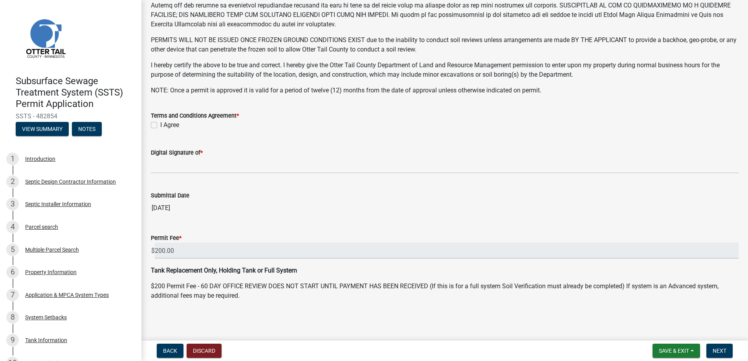
click at [160, 124] on label "I Agree" at bounding box center [169, 124] width 19 height 9
click at [160, 124] on input "I Agree" at bounding box center [162, 122] width 5 height 5
checkbox input "true"
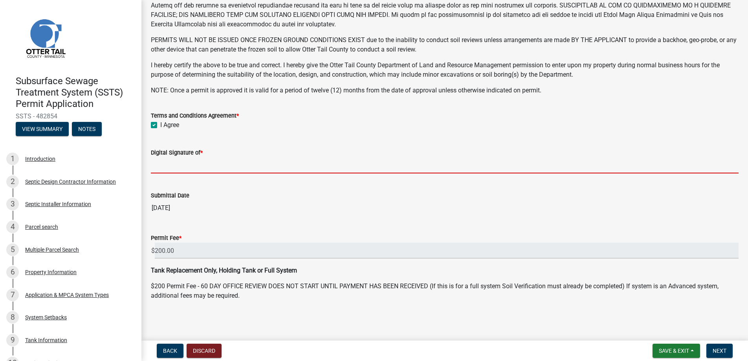
click at [187, 164] on input "Digital Signature of *" at bounding box center [445, 165] width 588 height 16
type input "Bill Schueller"
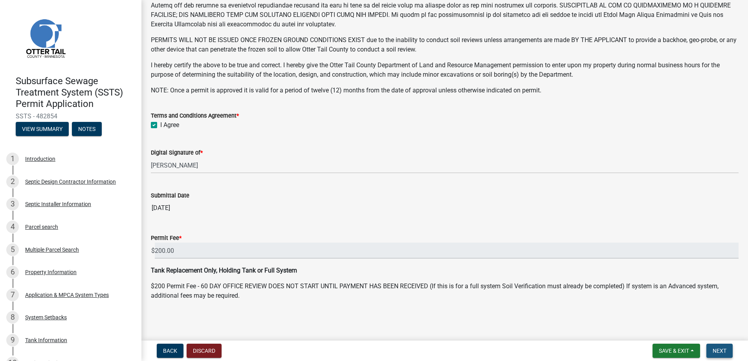
click at [717, 349] on span "Next" at bounding box center [720, 350] width 14 height 6
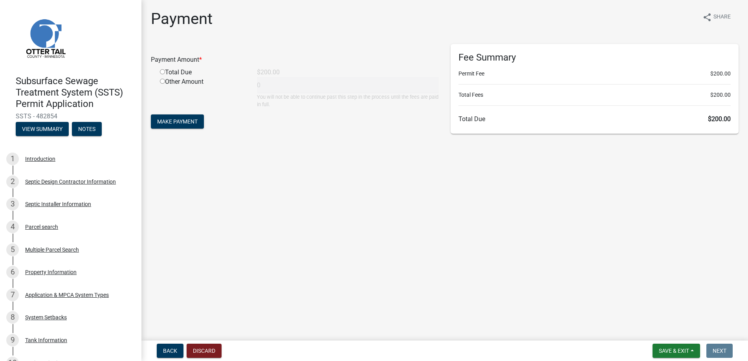
click at [162, 72] on input "radio" at bounding box center [162, 71] width 5 height 5
radio input "true"
type input "200"
click at [175, 120] on span "Make Payment" at bounding box center [177, 121] width 40 height 6
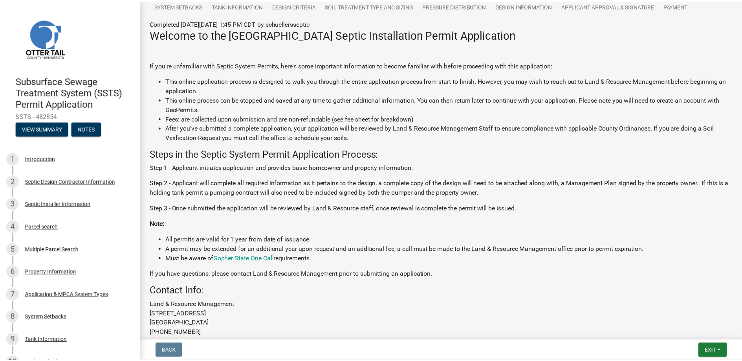
scroll to position [162, 0]
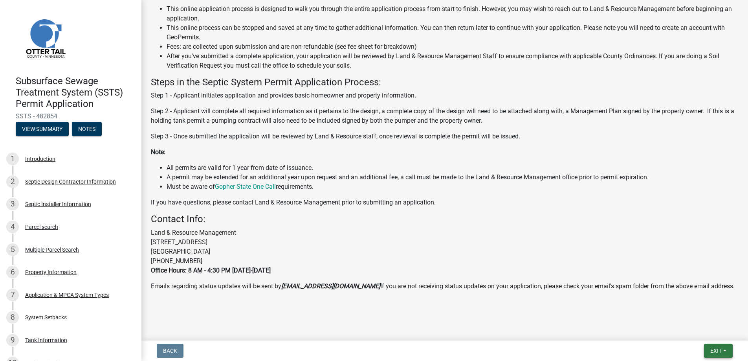
click at [716, 350] on span "Exit" at bounding box center [715, 350] width 11 height 6
click at [699, 329] on button "Save & Exit" at bounding box center [701, 330] width 63 height 19
